Goal: Transaction & Acquisition: Book appointment/travel/reservation

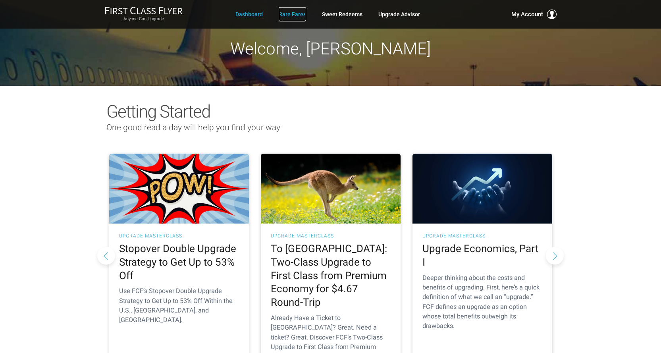
click at [288, 13] on link "Rare Fares" at bounding box center [292, 14] width 27 height 14
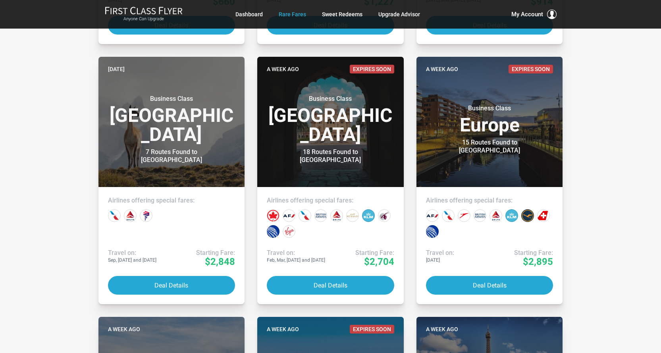
scroll to position [397, 0]
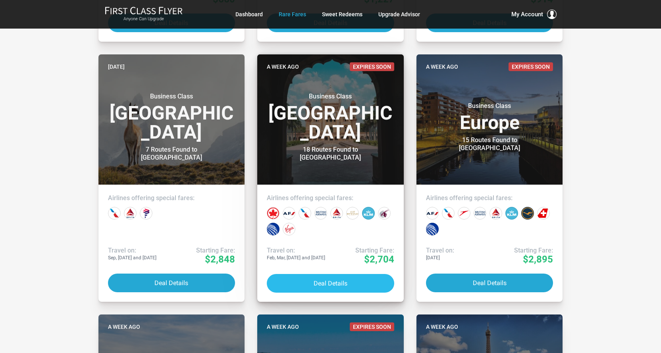
click at [340, 283] on button "Deal Details" at bounding box center [330, 283] width 127 height 19
click at [324, 282] on button "Deal Details" at bounding box center [330, 283] width 127 height 19
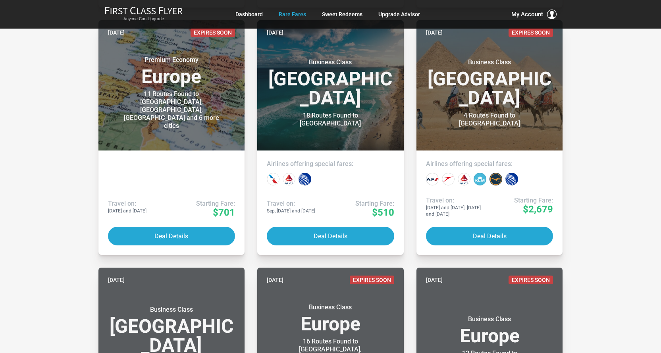
scroll to position [1588, 0]
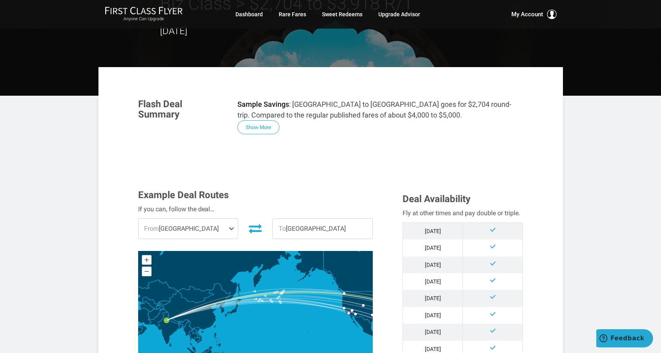
scroll to position [119, 0]
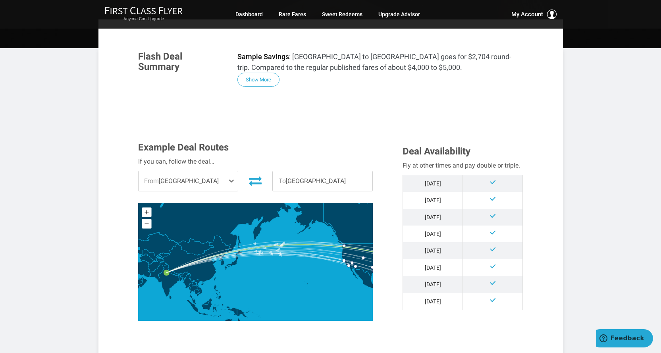
click at [232, 181] on span at bounding box center [233, 181] width 10 height 20
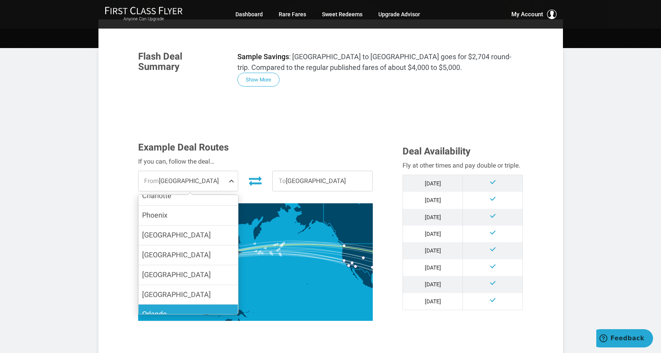
click at [174, 304] on label "Orlando" at bounding box center [188, 313] width 100 height 19
click at [0, 0] on input "Orlando" at bounding box center [0, 0] width 0 height 0
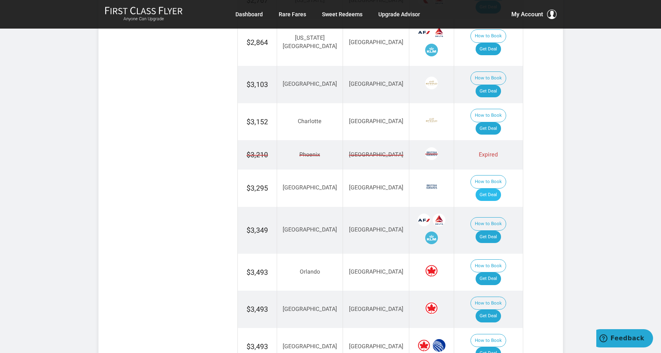
scroll to position [595, 0]
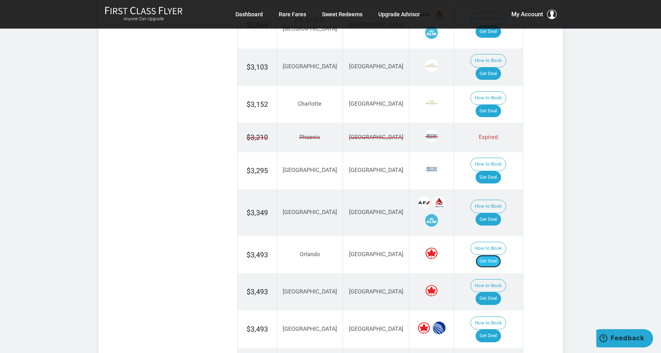
click at [497, 255] on link "Get Deal" at bounding box center [487, 261] width 25 height 13
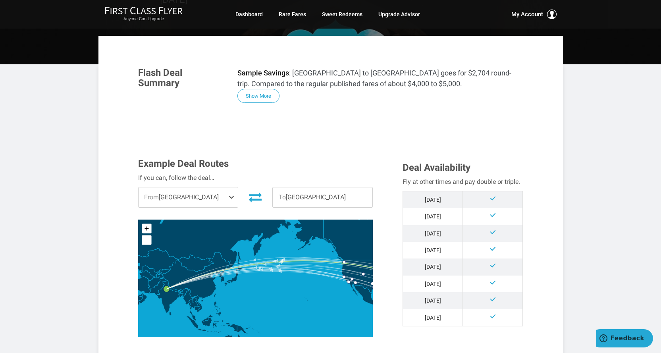
scroll to position [159, 0]
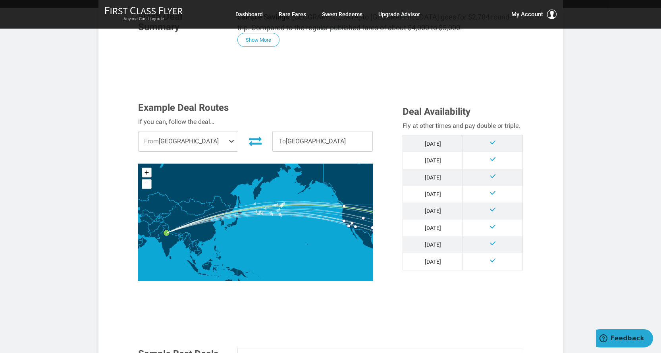
click at [231, 142] on span at bounding box center [233, 141] width 10 height 20
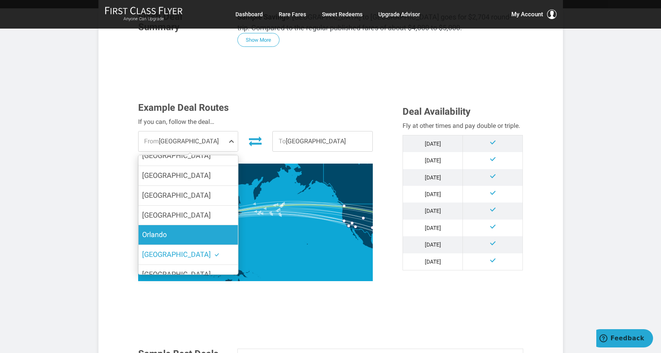
click at [167, 230] on span "Orlando" at bounding box center [154, 234] width 25 height 8
click at [0, 0] on input "Orlando" at bounding box center [0, 0] width 0 height 0
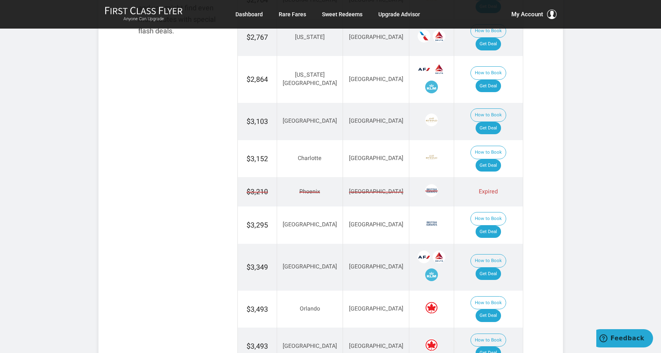
scroll to position [556, 0]
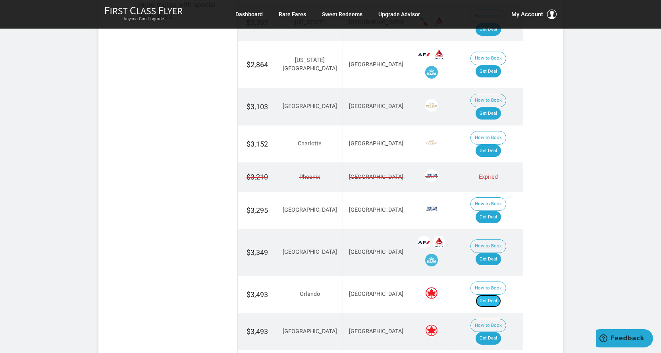
click at [499, 295] on link "Get Deal" at bounding box center [487, 301] width 25 height 13
